Goal: Information Seeking & Learning: Learn about a topic

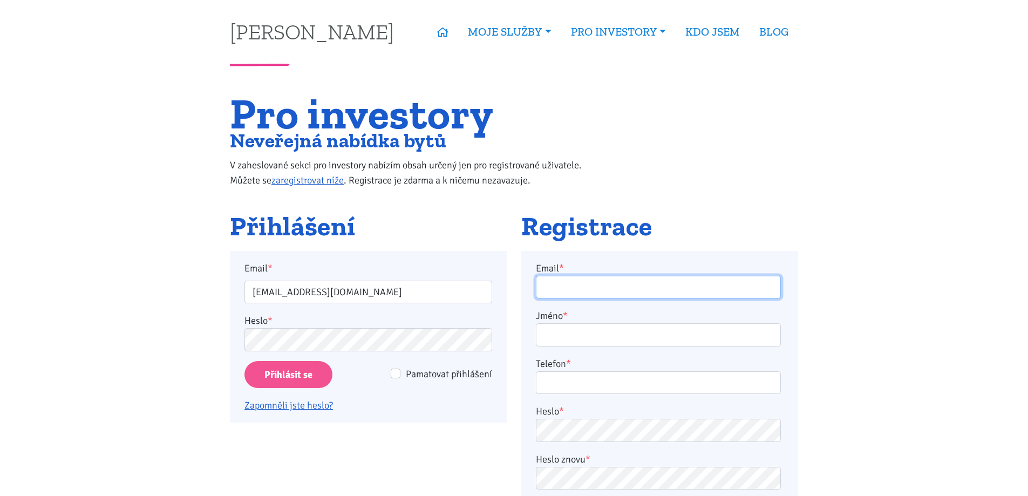
type input "vrabi.m@seznam.cz"
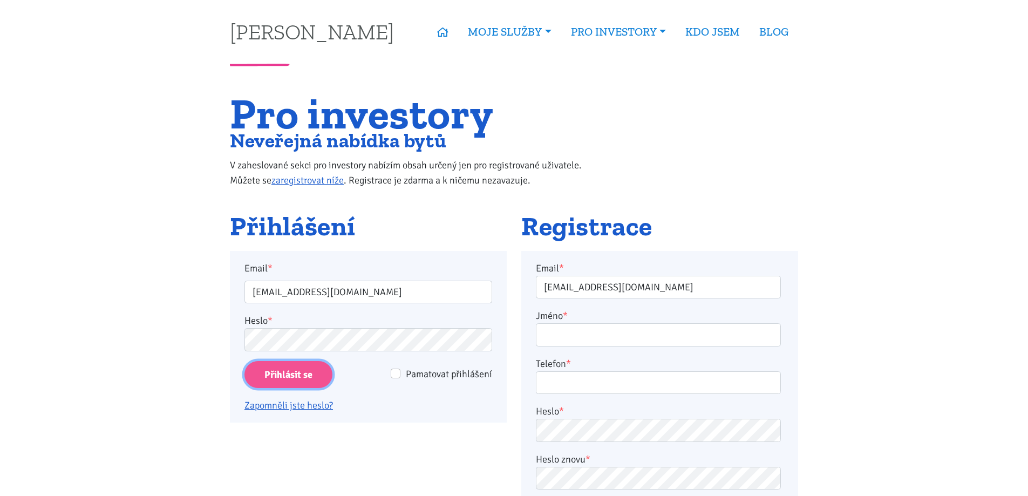
click at [302, 374] on input "Přihlásit se" at bounding box center [288, 375] width 88 height 28
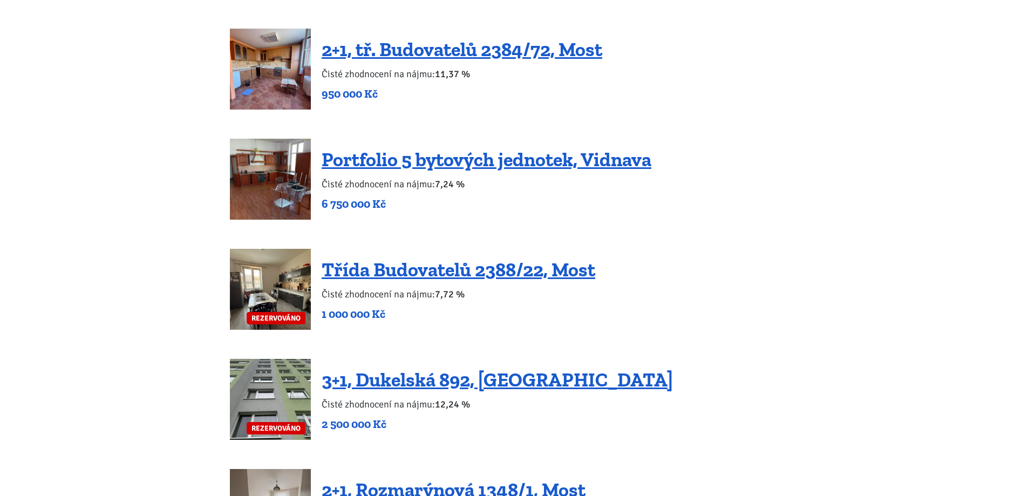
scroll to position [2158, 0]
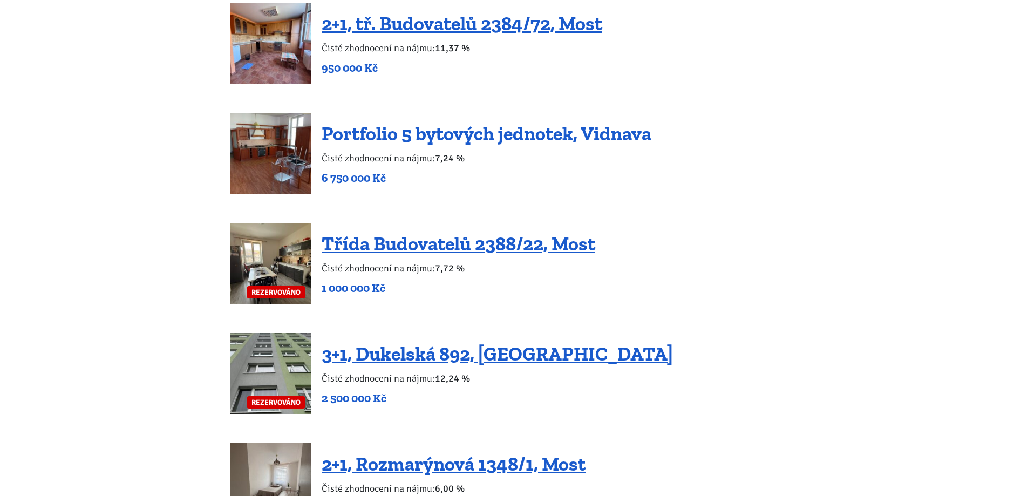
click at [495, 122] on link "Portfolio 5 bytových jednotek, Vidnava" at bounding box center [487, 133] width 330 height 23
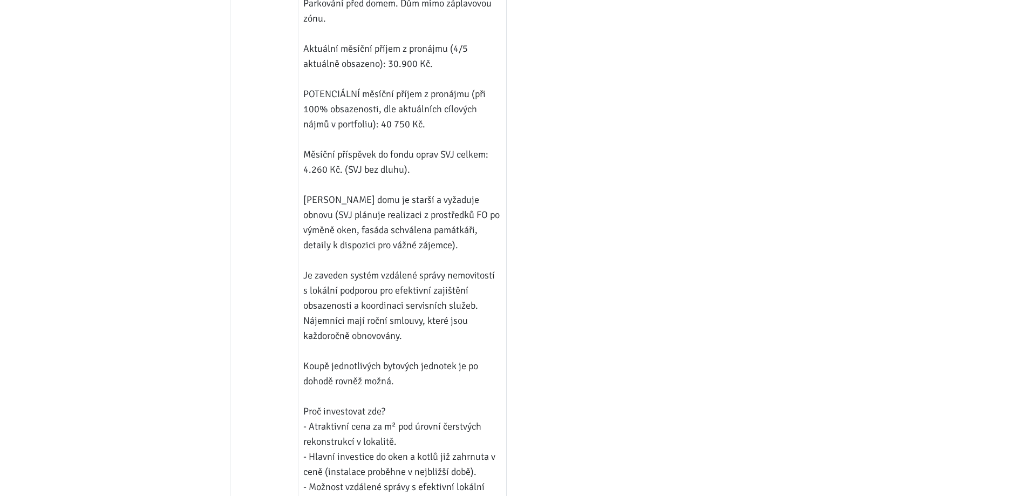
scroll to position [863, 0]
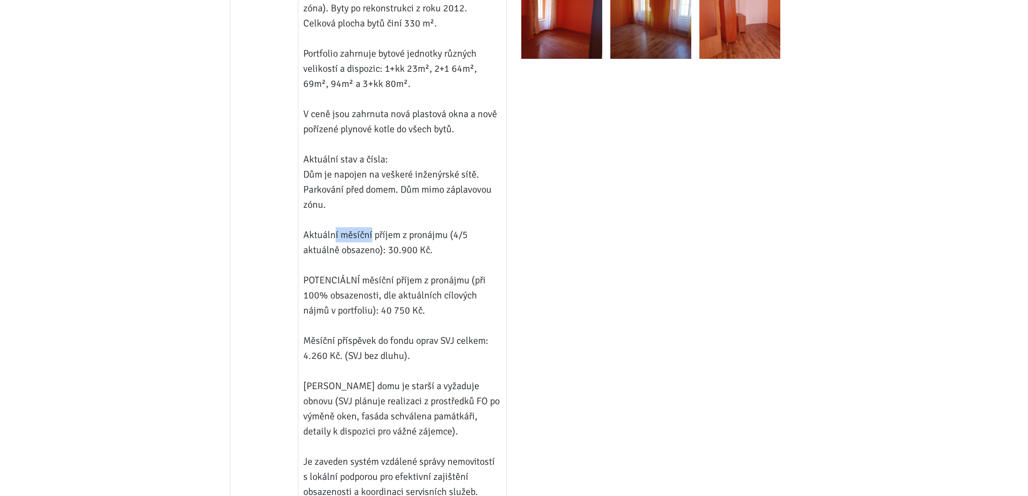
drag, startPoint x: 335, startPoint y: 203, endPoint x: 402, endPoint y: 212, distance: 68.0
click at [390, 210] on td "Investiční portfolio bytů, Vidnava, okres Jeseník Portfolio pěti bytových jedno…" at bounding box center [402, 363] width 208 height 887
click at [404, 212] on td "Investiční portfolio bytů, Vidnava, okres Jeseník Portfolio pěti bytových jedno…" at bounding box center [402, 363] width 208 height 887
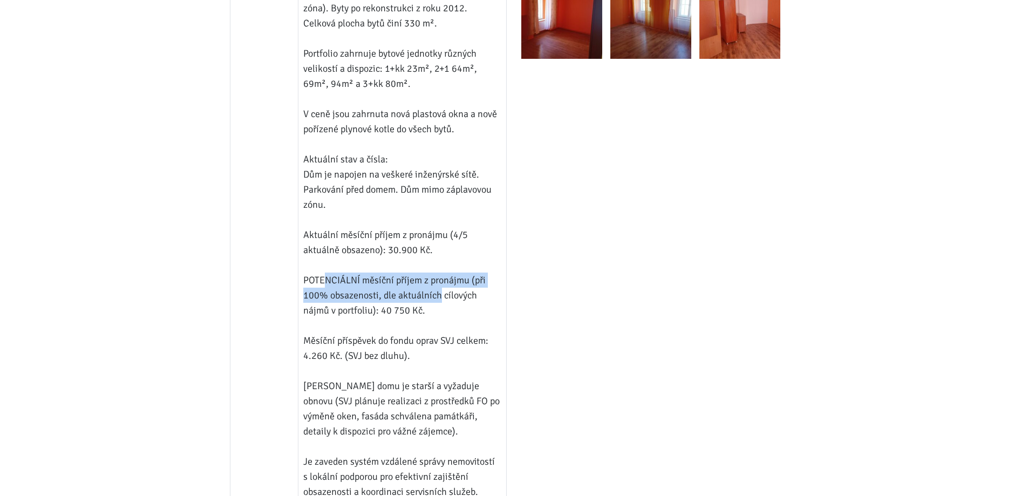
drag, startPoint x: 321, startPoint y: 248, endPoint x: 440, endPoint y: 269, distance: 120.7
click at [437, 269] on td "Investiční portfolio bytů, Vidnava, okres Jeseník Portfolio pěti bytových jedno…" at bounding box center [402, 363] width 208 height 887
click at [440, 269] on td "Investiční portfolio bytů, Vidnava, okres Jeseník Portfolio pěti bytových jedno…" at bounding box center [402, 363] width 208 height 887
drag, startPoint x: 368, startPoint y: 250, endPoint x: 487, endPoint y: 274, distance: 121.2
click at [487, 274] on td "Investiční portfolio bytů, Vidnava, okres Jeseník Portfolio pěti bytových jedno…" at bounding box center [402, 363] width 208 height 887
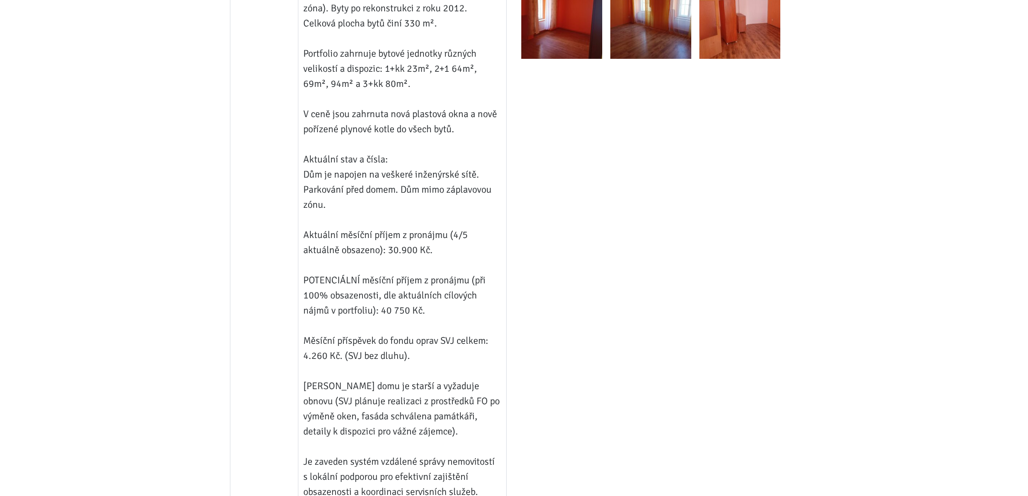
click at [487, 274] on td "Investiční portfolio bytů, Vidnava, okres Jeseník Portfolio pěti bytových jedno…" at bounding box center [402, 363] width 208 height 887
drag, startPoint x: 347, startPoint y: 304, endPoint x: 498, endPoint y: 331, distance: 153.6
click at [498, 331] on td "Investiční portfolio bytů, Vidnava, okres Jeseník Portfolio pěti bytových jedno…" at bounding box center [402, 363] width 208 height 887
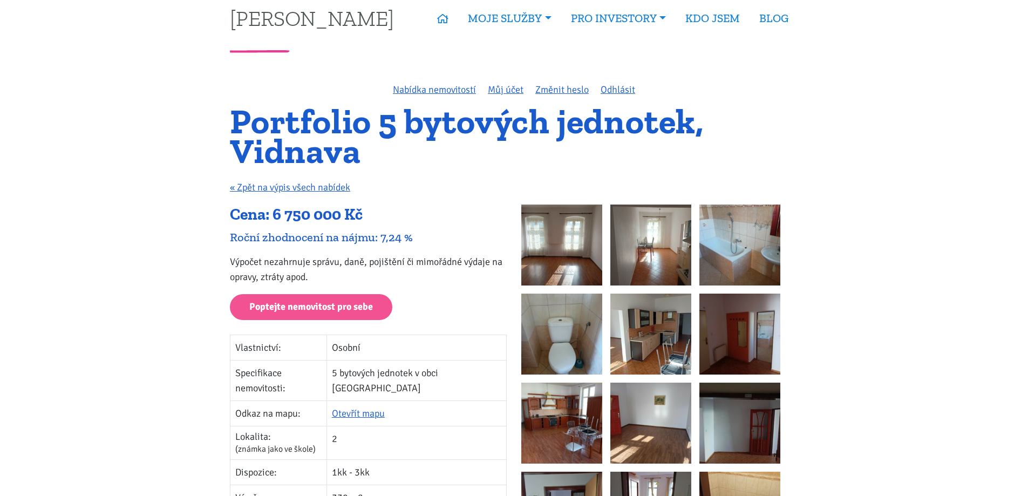
scroll to position [0, 0]
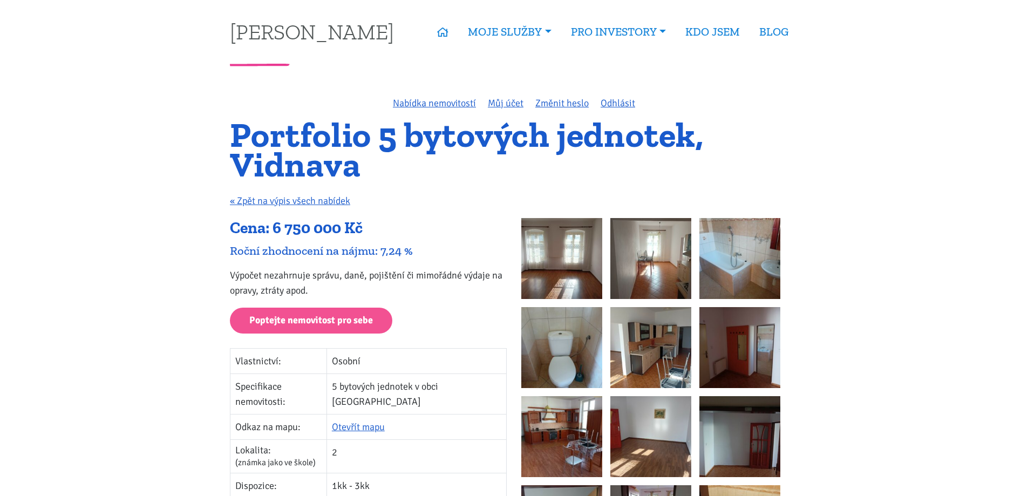
click at [442, 102] on link "Nabídka nemovitostí" at bounding box center [434, 103] width 83 height 12
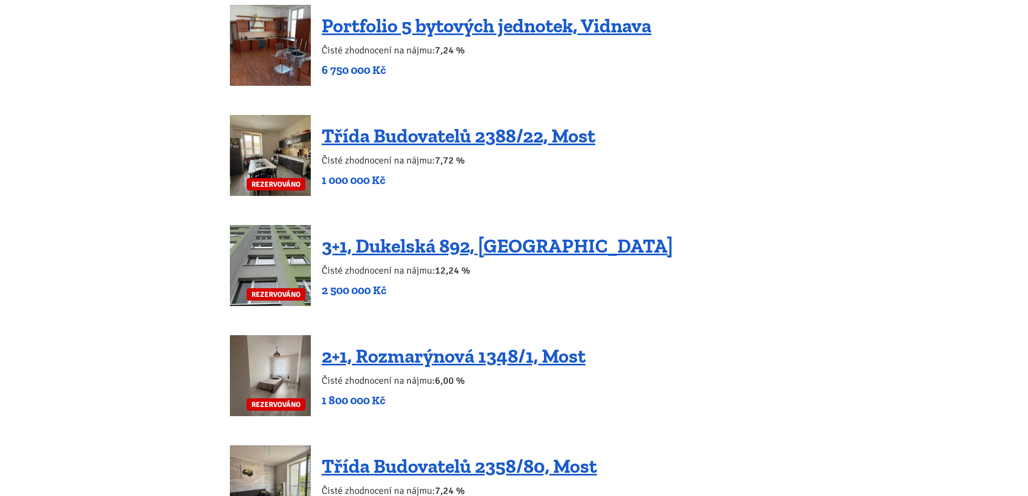
scroll to position [2374, 0]
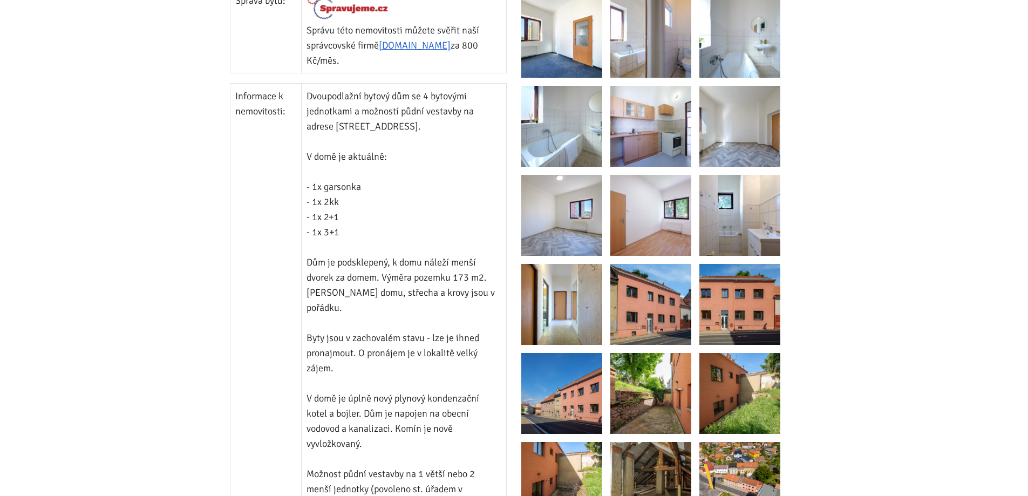
scroll to position [863, 0]
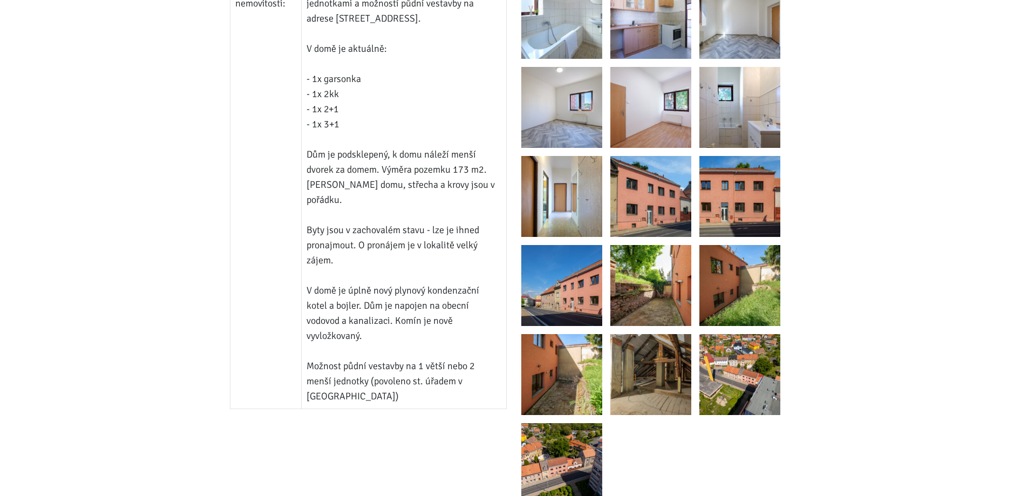
click at [676, 380] on img at bounding box center [650, 374] width 81 height 81
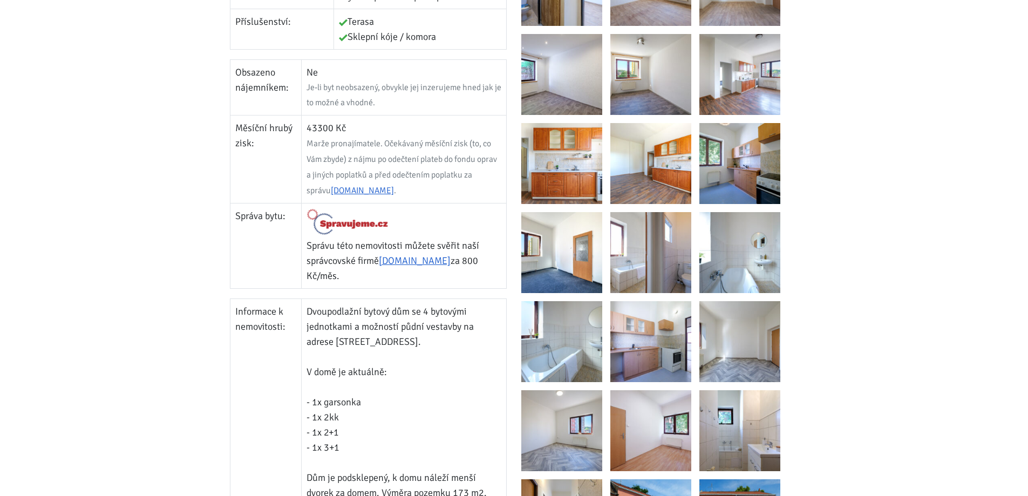
scroll to position [540, 0]
drag, startPoint x: 430, startPoint y: 283, endPoint x: 337, endPoint y: 318, distance: 99.7
drag, startPoint x: 339, startPoint y: 330, endPoint x: 440, endPoint y: 331, distance: 100.9
